Goal: Task Accomplishment & Management: Manage account settings

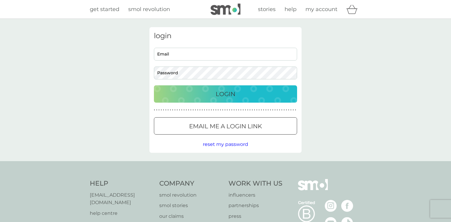
type input "eleonora.sceusi@hotmail.com"
click at [207, 93] on div "Login" at bounding box center [225, 94] width 131 height 10
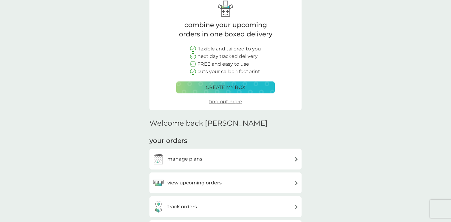
scroll to position [37, 0]
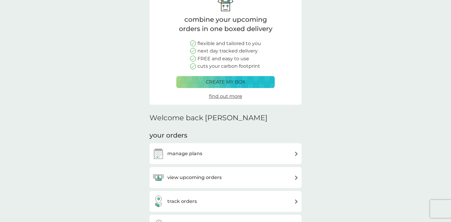
click at [208, 157] on div "manage plans" at bounding box center [226, 154] width 146 height 12
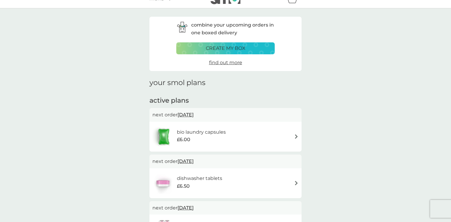
scroll to position [11, 0]
click at [222, 132] on h6 "bio laundry capsules" at bounding box center [201, 132] width 49 height 8
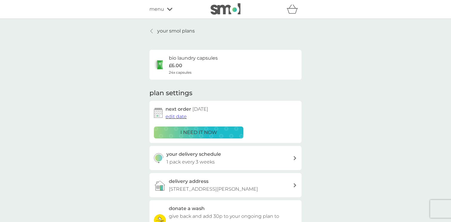
click at [177, 116] on span "edit date" at bounding box center [176, 117] width 21 height 6
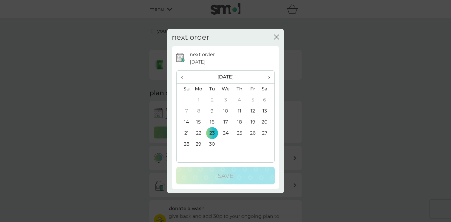
click at [280, 34] on div "next order close" at bounding box center [225, 38] width 116 height 18
click at [276, 40] on button "close" at bounding box center [276, 37] width 5 height 6
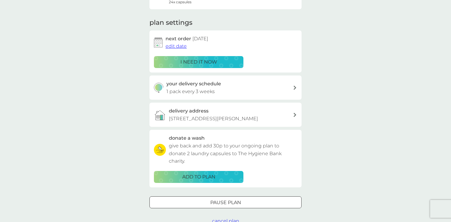
scroll to position [73, 0]
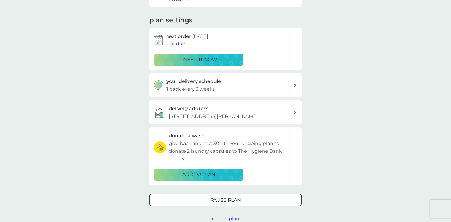
click at [214, 82] on h3 "your delivery schedule" at bounding box center [194, 82] width 55 height 8
select select "21"
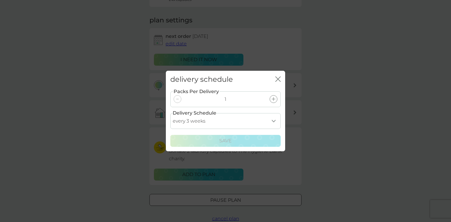
click at [275, 79] on div "delivery schedule close" at bounding box center [225, 80] width 119 height 18
click at [278, 79] on icon "close" at bounding box center [278, 78] width 5 height 5
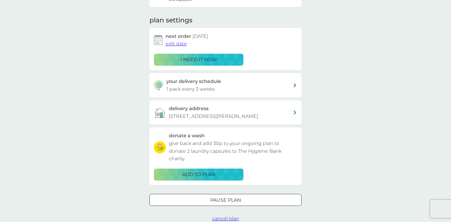
click at [177, 44] on span "edit date" at bounding box center [176, 44] width 21 height 6
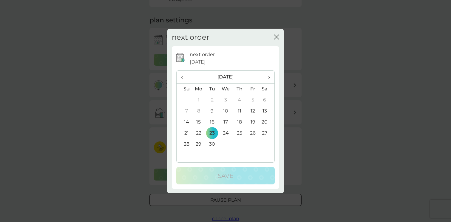
click at [271, 76] on th "›" at bounding box center [267, 77] width 15 height 13
click at [251, 145] on td "31" at bounding box center [252, 144] width 13 height 11
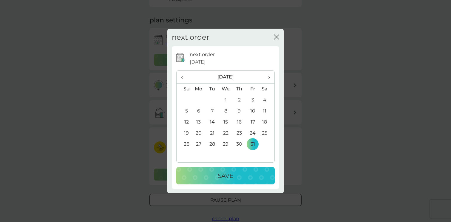
click at [242, 175] on div "Save" at bounding box center [225, 176] width 87 height 10
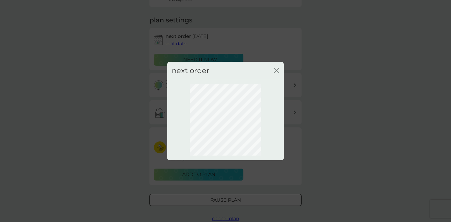
scroll to position [28, 0]
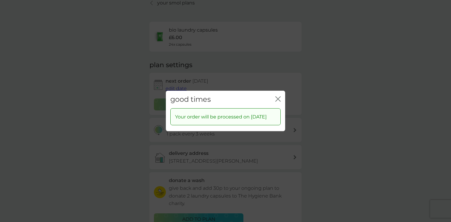
click at [277, 96] on icon "close" at bounding box center [278, 98] width 5 height 5
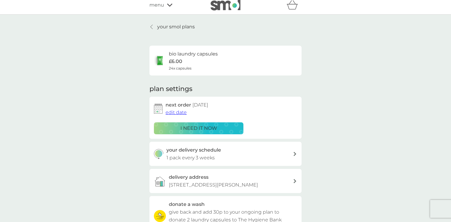
scroll to position [0, 0]
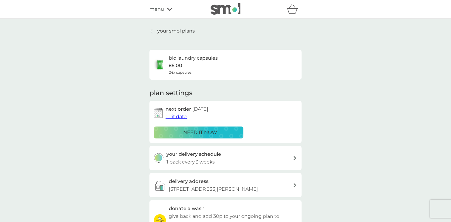
click at [178, 32] on p "your smol plans" at bounding box center [176, 31] width 38 height 8
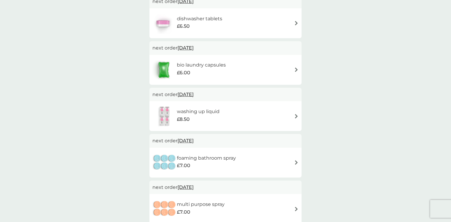
scroll to position [131, 0]
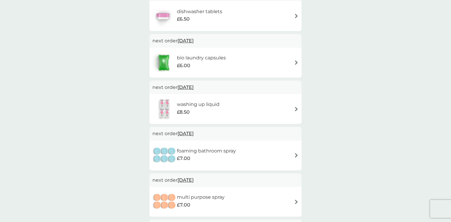
click at [211, 116] on div "£8.50" at bounding box center [198, 112] width 43 height 8
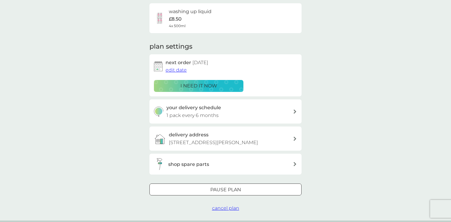
scroll to position [52, 0]
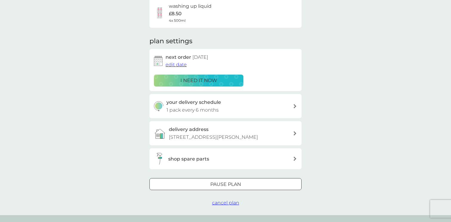
click at [207, 182] on div "Pause plan" at bounding box center [226, 185] width 152 height 8
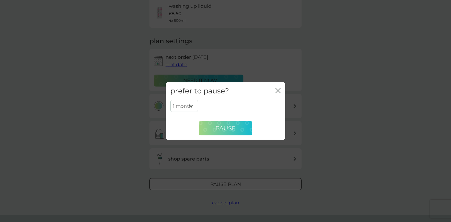
click at [227, 129] on span "Pause" at bounding box center [226, 127] width 20 height 7
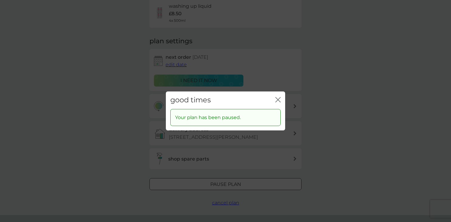
click at [282, 95] on div "good times close" at bounding box center [225, 100] width 119 height 18
click at [278, 99] on icon "close" at bounding box center [278, 99] width 5 height 5
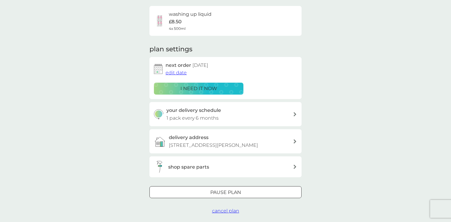
scroll to position [38, 0]
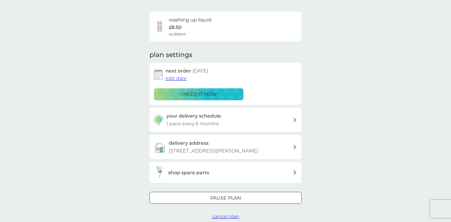
click at [179, 78] on span "edit date" at bounding box center [176, 79] width 21 height 6
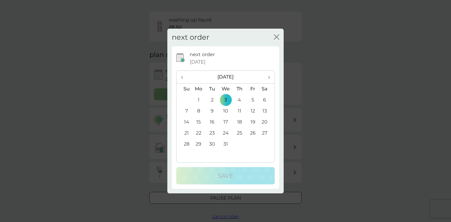
click at [272, 77] on th "›" at bounding box center [267, 77] width 15 height 13
click at [198, 109] on td "5" at bounding box center [199, 111] width 14 height 11
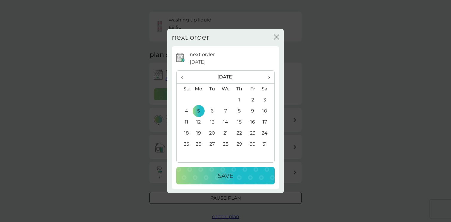
click at [187, 110] on td "4" at bounding box center [184, 111] width 15 height 11
click at [225, 175] on p "Save" at bounding box center [226, 176] width 16 height 10
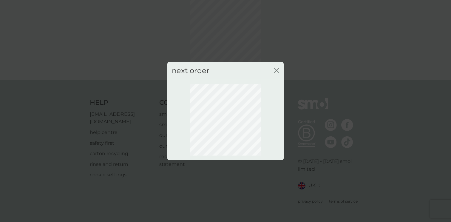
scroll to position [28, 0]
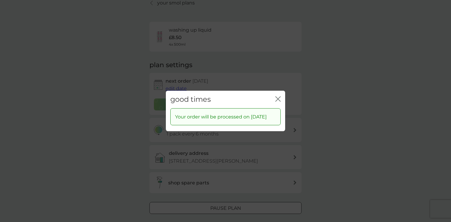
click at [279, 96] on icon "close" at bounding box center [278, 98] width 5 height 5
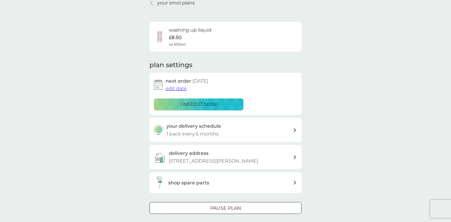
scroll to position [0, 0]
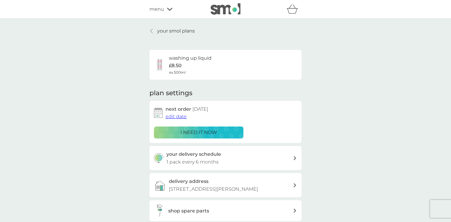
click at [185, 29] on p "your smol plans" at bounding box center [176, 31] width 38 height 8
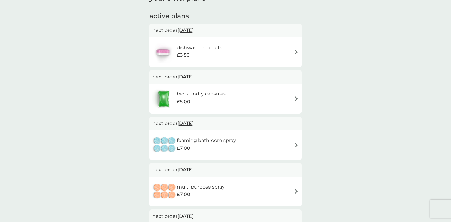
scroll to position [97, 0]
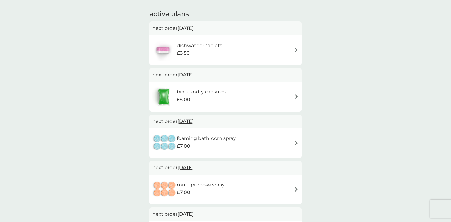
click at [220, 130] on div "foaming bathroom spray £7.00" at bounding box center [226, 143] width 152 height 30
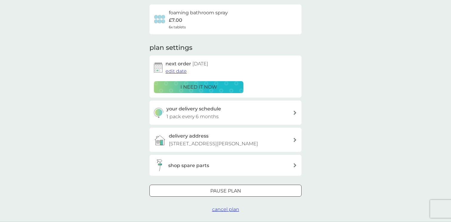
scroll to position [48, 0]
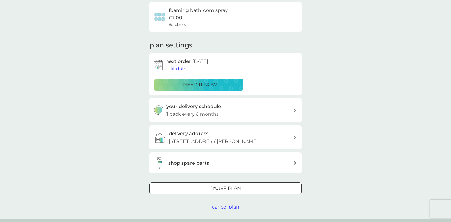
click at [223, 190] on div at bounding box center [225, 189] width 21 height 6
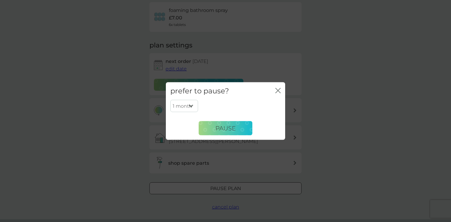
click at [280, 90] on icon "close" at bounding box center [278, 90] width 5 height 5
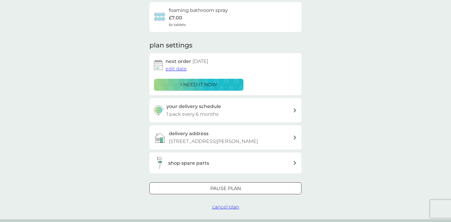
click at [225, 208] on span "cancel plan" at bounding box center [225, 207] width 27 height 6
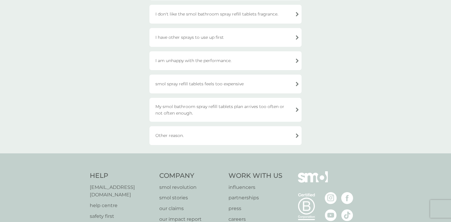
scroll to position [92, 0]
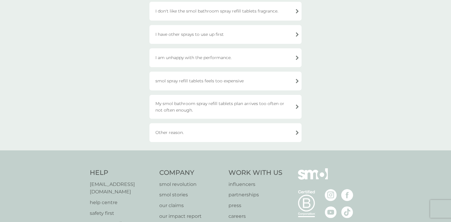
click at [204, 120] on div "Having tried smol spray refill tablets, I prefer my old brand. I don't like the…" at bounding box center [226, 61] width 152 height 164
click at [202, 131] on div "Other reason." at bounding box center [226, 132] width 152 height 19
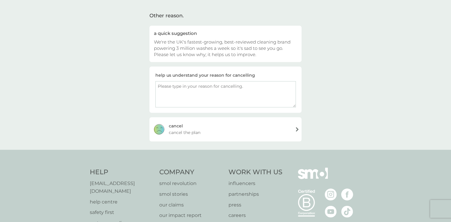
scroll to position [39, 0]
click at [194, 130] on span "cancel the plan" at bounding box center [185, 132] width 32 height 7
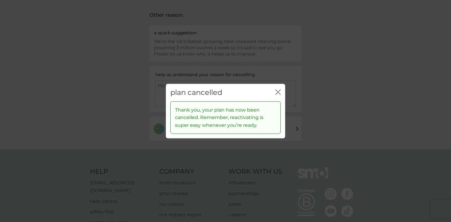
click at [280, 89] on div "close" at bounding box center [278, 92] width 5 height 9
click at [278, 92] on icon "close" at bounding box center [279, 92] width 2 height 5
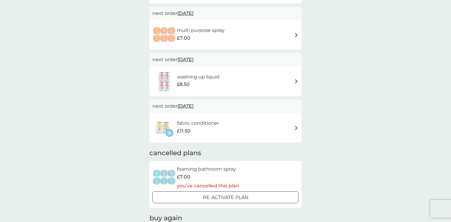
scroll to position [218, 0]
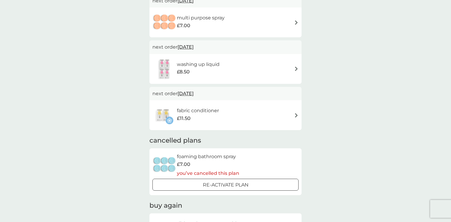
click at [221, 108] on div "fabric conditioner £11.50" at bounding box center [201, 115] width 48 height 17
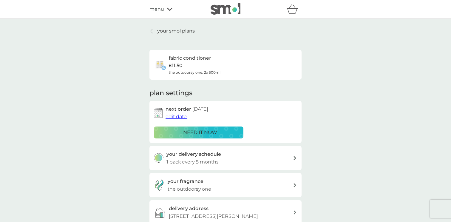
click at [173, 117] on span "edit date" at bounding box center [176, 117] width 21 height 6
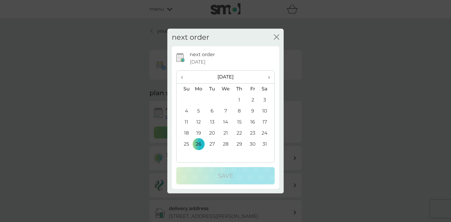
click at [182, 77] on span "‹" at bounding box center [184, 77] width 6 height 13
click at [226, 113] on td "10" at bounding box center [226, 111] width 14 height 11
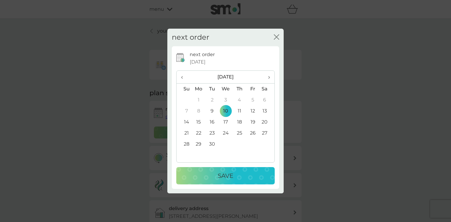
click at [226, 167] on div "next order [DATE] ‹ [DATE] › Su Mo Tu We Th Fr Sa 31 1 2 3 4 5 6 7 8 9 10 11 12…" at bounding box center [225, 118] width 98 height 134
click at [226, 170] on button "Save" at bounding box center [225, 175] width 98 height 17
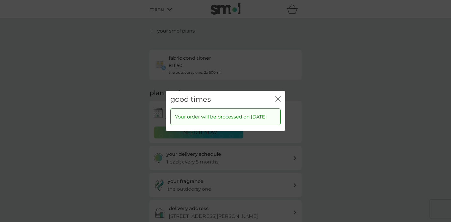
click at [280, 96] on icon "close" at bounding box center [278, 98] width 5 height 5
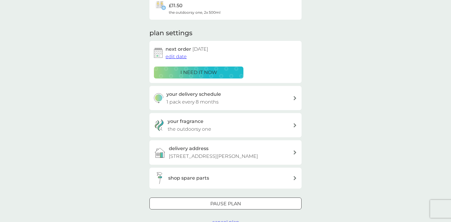
scroll to position [62, 0]
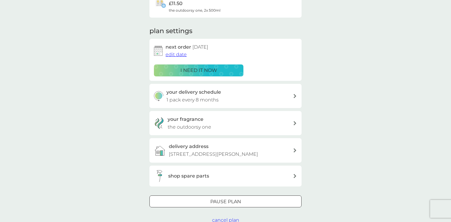
click at [280, 96] on div "your delivery schedule 1 pack every 8 months" at bounding box center [230, 95] width 127 height 15
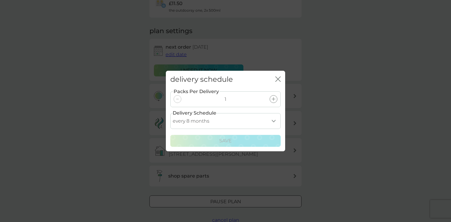
click at [216, 119] on select "every 1 month every 2 months every 3 months every 4 months every 5 months every…" at bounding box center [225, 121] width 110 height 16
select select "3"
click at [170, 113] on select "every 1 month every 2 months every 3 months every 4 months every 5 months every…" at bounding box center [225, 121] width 110 height 16
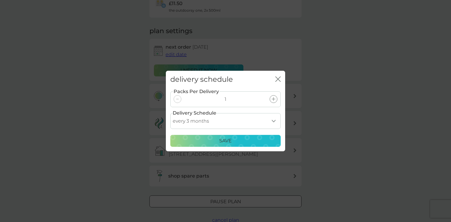
click at [222, 134] on div "Packs Per Delivery 1 Delivery Schedule every 1 month every 2 months every 3 mon…" at bounding box center [225, 117] width 110 height 59
click at [223, 138] on p "Save" at bounding box center [225, 141] width 13 height 8
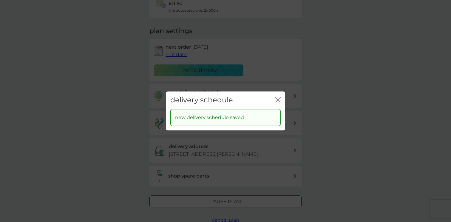
click at [276, 97] on div "close" at bounding box center [278, 100] width 5 height 9
click at [278, 100] on icon "close" at bounding box center [278, 99] width 5 height 5
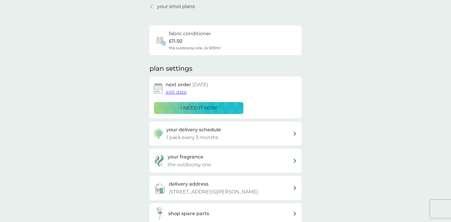
scroll to position [0, 0]
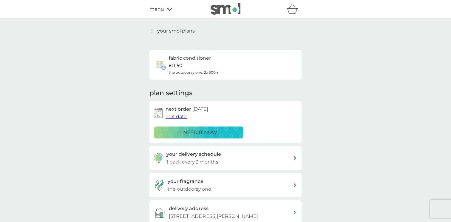
click at [186, 34] on p "your smol plans" at bounding box center [176, 31] width 38 height 8
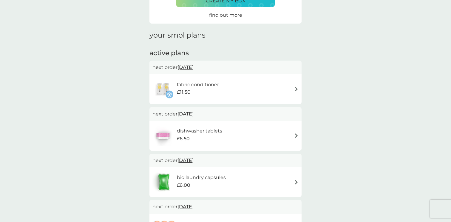
scroll to position [58, 0]
click at [210, 137] on div "£6.50" at bounding box center [199, 139] width 45 height 8
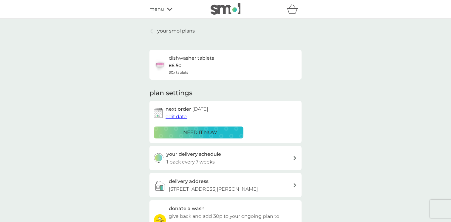
click at [178, 115] on span "edit date" at bounding box center [176, 117] width 21 height 6
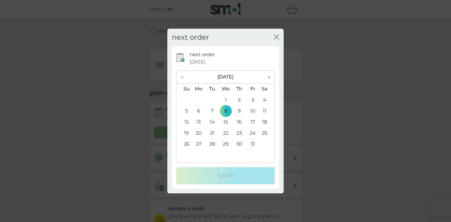
click at [180, 76] on th "‹" at bounding box center [184, 77] width 15 height 13
click at [228, 113] on td "10" at bounding box center [226, 111] width 14 height 11
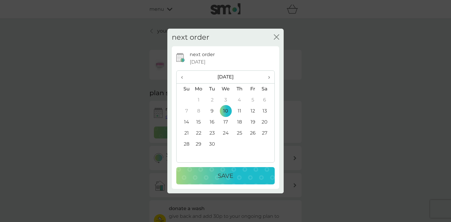
click at [245, 179] on div "Save" at bounding box center [225, 176] width 87 height 10
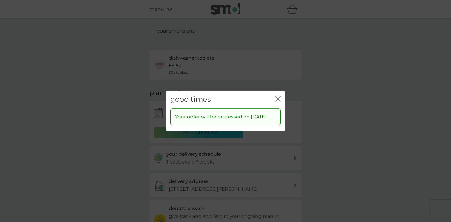
click at [280, 97] on icon "close" at bounding box center [279, 99] width 2 height 5
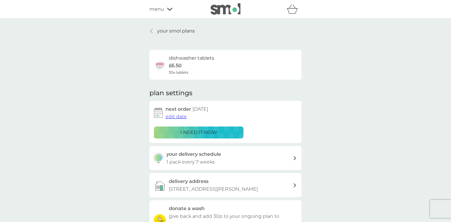
click at [170, 31] on p "your smol plans" at bounding box center [176, 31] width 38 height 8
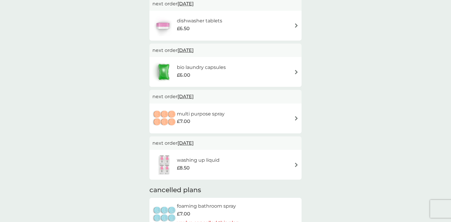
scroll to position [172, 0]
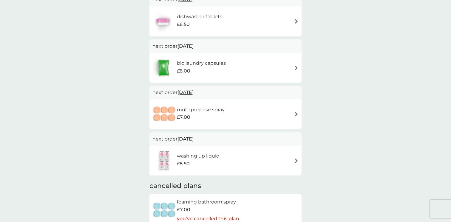
click at [227, 118] on div "multi purpose spray £7.00" at bounding box center [204, 114] width 54 height 17
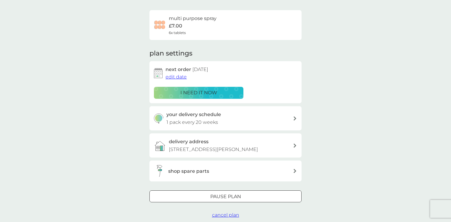
scroll to position [56, 0]
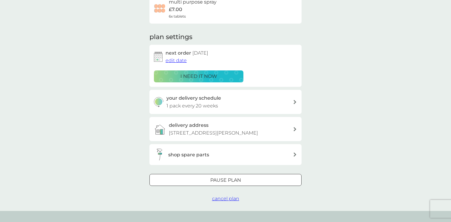
click at [220, 202] on button "cancel plan" at bounding box center [225, 199] width 27 height 8
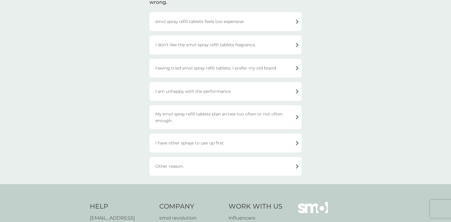
scroll to position [64, 0]
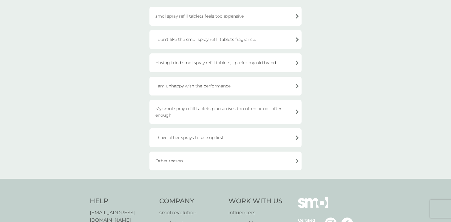
click at [225, 162] on div "Other reason." at bounding box center [226, 161] width 152 height 19
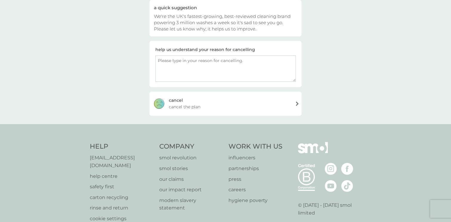
click at [218, 96] on div "[PERSON_NAME] the plan" at bounding box center [226, 104] width 152 height 24
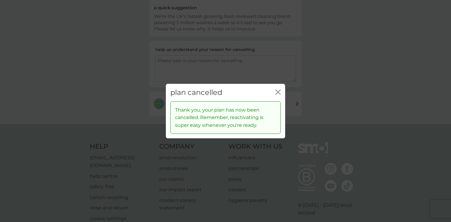
click at [276, 92] on icon "close" at bounding box center [278, 92] width 5 height 5
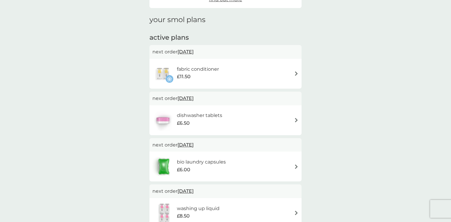
scroll to position [71, 0]
